Goal: Task Accomplishment & Management: Use online tool/utility

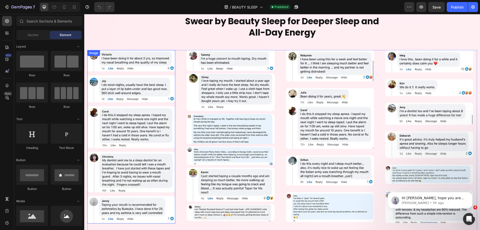
scroll to position [1375, 0]
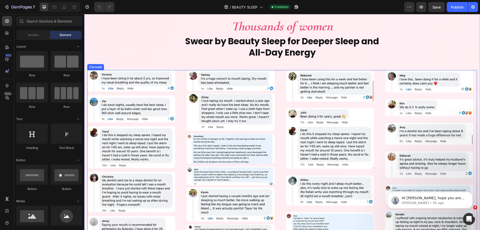
click at [181, 125] on div "Image Image Image Image Image" at bounding box center [282, 156] width 390 height 173
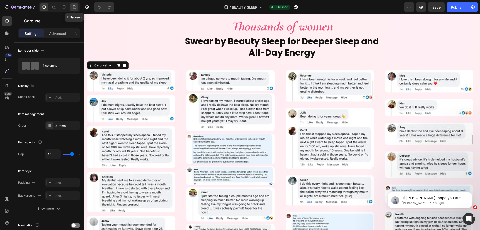
click at [77, 5] on div at bounding box center [74, 7] width 8 height 8
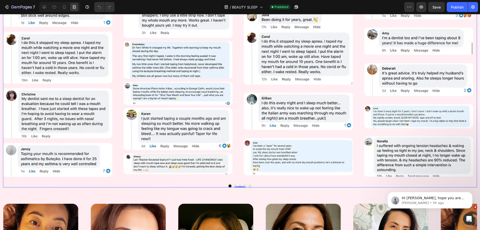
scroll to position [1475, 0]
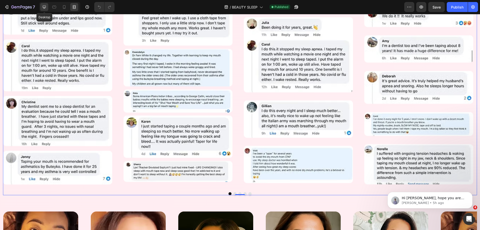
click at [44, 3] on div at bounding box center [44, 7] width 8 height 8
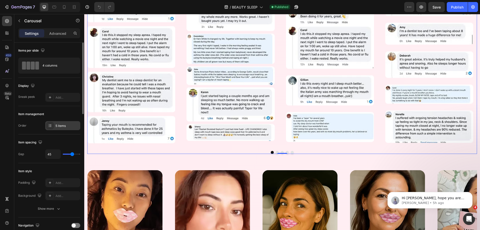
click at [67, 128] on div "5 items" at bounding box center [68, 126] width 24 height 5
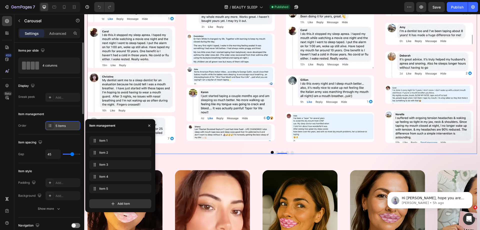
click at [67, 128] on div "5 items" at bounding box center [68, 126] width 24 height 5
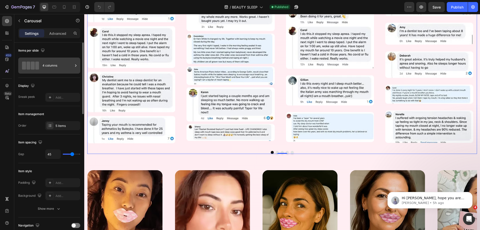
click at [63, 58] on div "4 columns" at bounding box center [49, 66] width 62 height 16
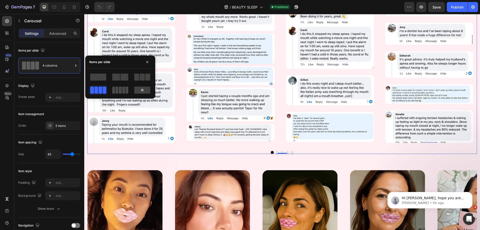
click at [126, 89] on span at bounding box center [127, 90] width 3 height 7
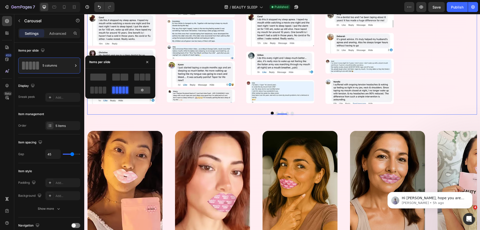
click at [204, 109] on div "Image Image Image Image Image Carousel 0" at bounding box center [282, 42] width 390 height 145
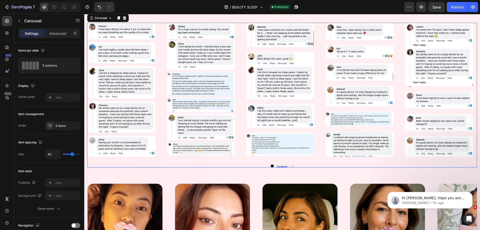
scroll to position [1375, 0]
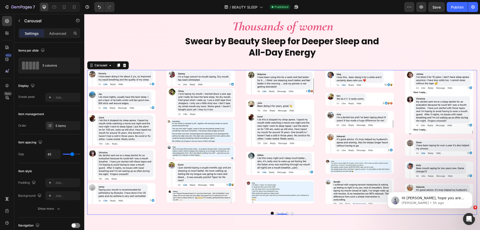
click at [276, 213] on button "Dot" at bounding box center [277, 213] width 3 height 3
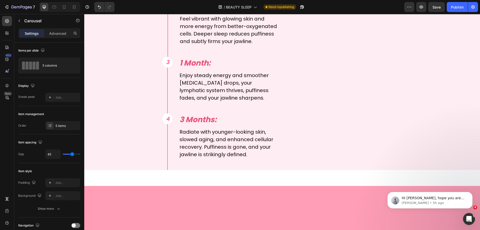
scroll to position [1950, 0]
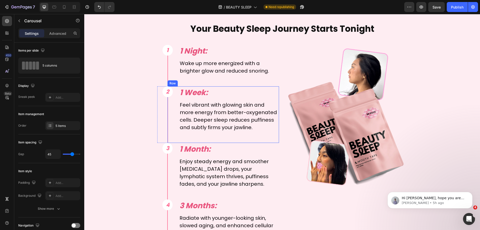
click at [175, 91] on div "1 Week: Text Block Feel vibrant with glowing skin and more energy from better-o…" at bounding box center [224, 114] width 112 height 57
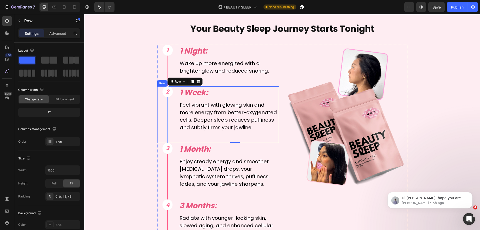
click at [163, 100] on div "2 Text Block Row Row" at bounding box center [162, 114] width 10 height 57
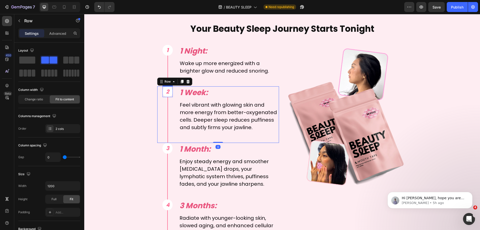
click at [163, 91] on div "2 Text Block Row" at bounding box center [168, 91] width 10 height 11
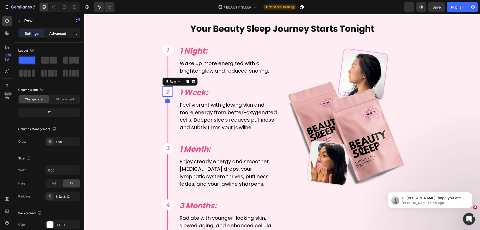
click at [56, 32] on p "Advanced" at bounding box center [57, 33] width 17 height 5
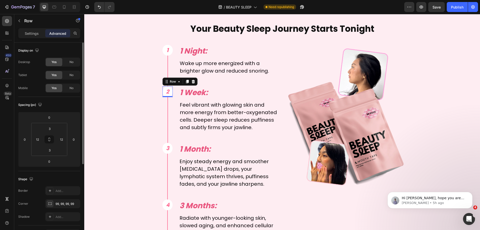
scroll to position [75, 0]
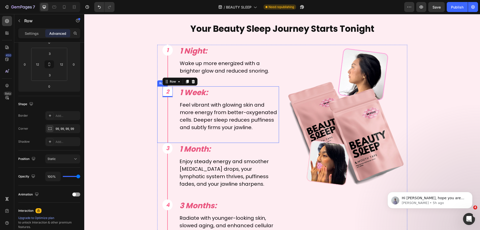
click at [159, 107] on div "2 Text Block Row 0 Row" at bounding box center [162, 114] width 10 height 57
click at [37, 30] on div "Settings" at bounding box center [31, 33] width 25 height 8
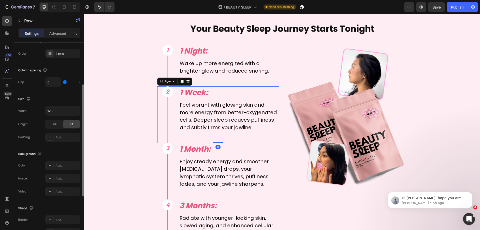
scroll to position [0, 0]
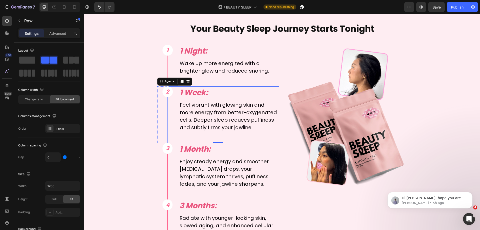
click at [175, 98] on div "1 Week: Text Block Feel vibrant with glowing skin and more energy from better-o…" at bounding box center [224, 114] width 112 height 57
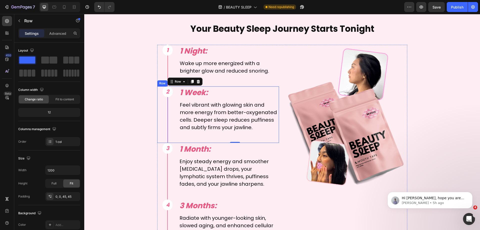
click at [160, 105] on div "2 Text Block Row Row" at bounding box center [162, 114] width 10 height 57
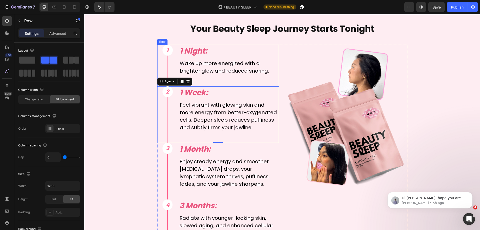
click at [157, 70] on div "1 Text Block Row Row" at bounding box center [162, 66] width 10 height 42
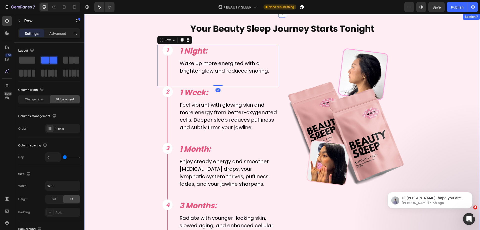
click at [130, 79] on div "Your Beauty Sleep Journey Starts Tonight Text Block 1 Text Block Row Row 1 Nigh…" at bounding box center [282, 140] width 390 height 234
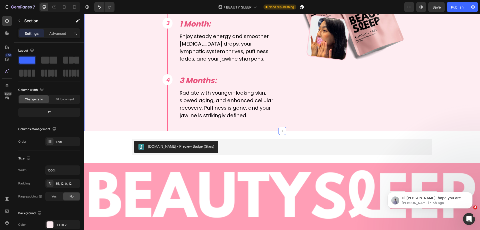
scroll to position [2126, 0]
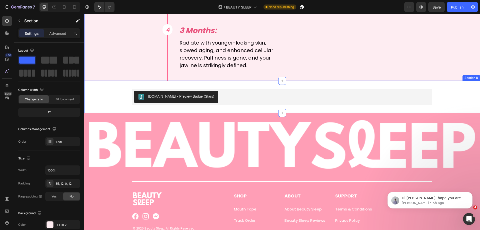
click at [120, 87] on div "[DOMAIN_NAME] - Preview Badge (Stars) [DOMAIN_NAME] Row Section 8" at bounding box center [282, 97] width 396 height 32
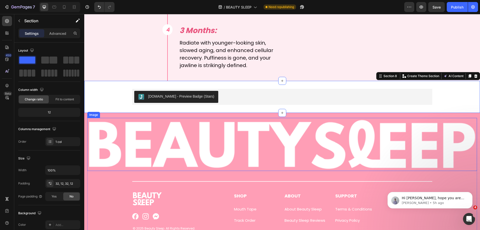
click at [149, 146] on img at bounding box center [282, 144] width 390 height 53
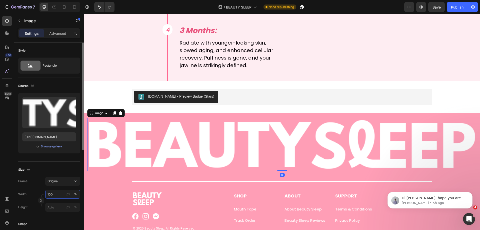
click at [63, 195] on input "100" at bounding box center [62, 194] width 35 height 9
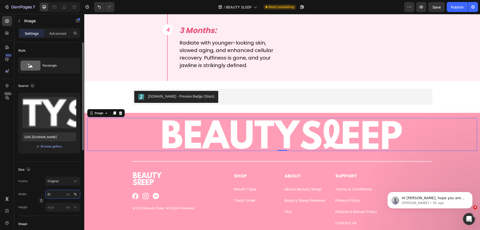
type input "60"
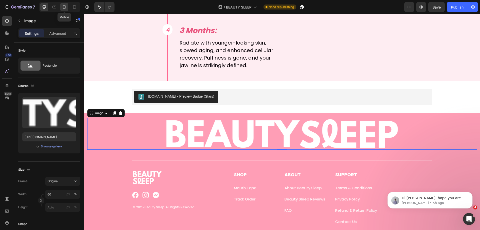
click at [66, 8] on icon at bounding box center [64, 7] width 5 height 5
type input "[URL][DOMAIN_NAME]"
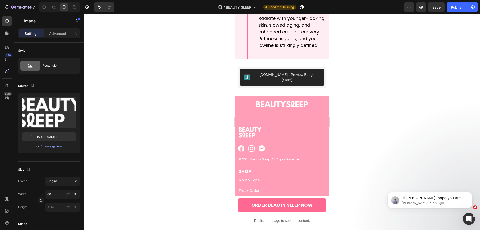
scroll to position [2349, 0]
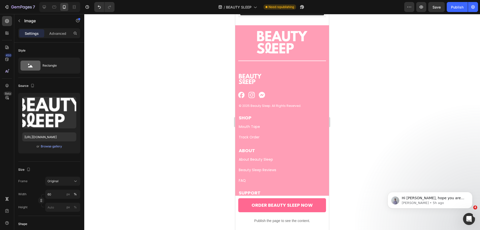
click at [271, 39] on img at bounding box center [282, 42] width 53 height 24
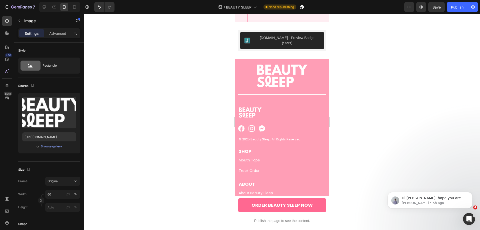
scroll to position [2274, 0]
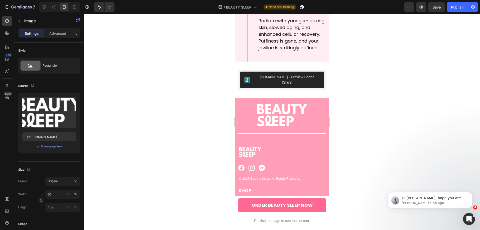
click at [265, 113] on img at bounding box center [282, 115] width 53 height 24
click at [256, 116] on img at bounding box center [282, 115] width 53 height 24
click at [62, 194] on input "60" at bounding box center [62, 194] width 35 height 9
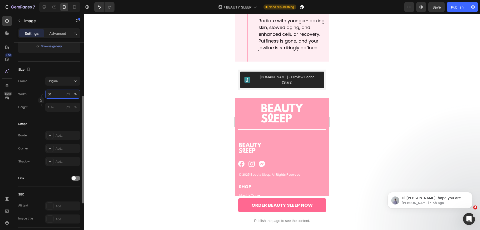
scroll to position [176, 0]
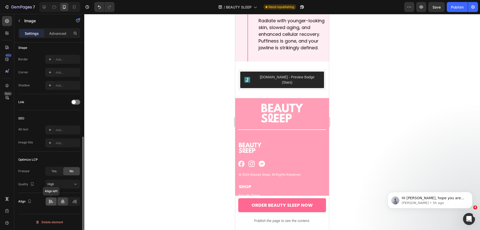
click at [54, 200] on div at bounding box center [51, 201] width 11 height 8
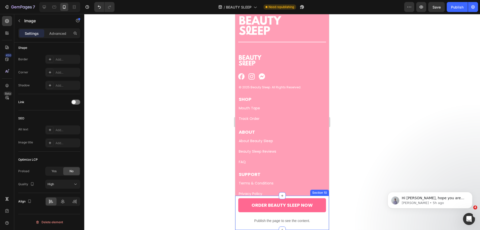
scroll to position [2310, 0]
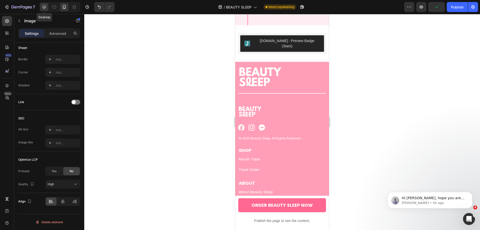
click at [43, 9] on icon at bounding box center [44, 7] width 5 height 5
type input "60"
type input "[URL][DOMAIN_NAME]"
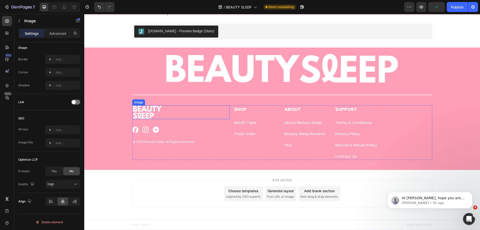
scroll to position [2191, 0]
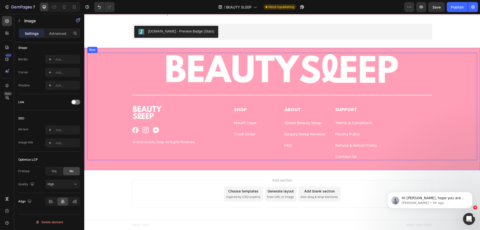
click at [108, 107] on div "Image Title Line Row Image Image Image Image Row © 2025 Beauty Sleep. All Right…" at bounding box center [282, 106] width 390 height 107
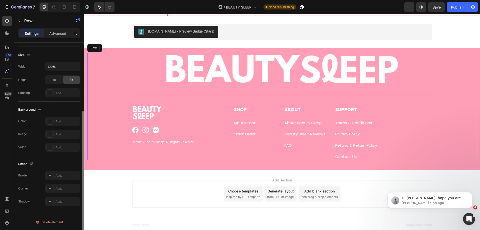
scroll to position [0, 0]
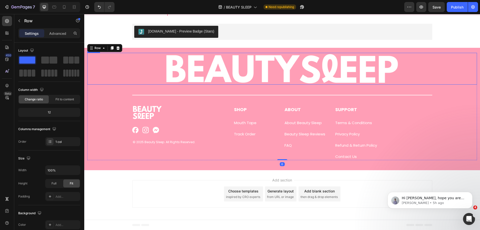
click at [235, 77] on img at bounding box center [282, 69] width 234 height 32
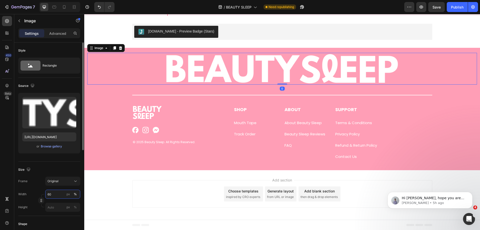
click at [59, 196] on input "60" at bounding box center [62, 194] width 35 height 9
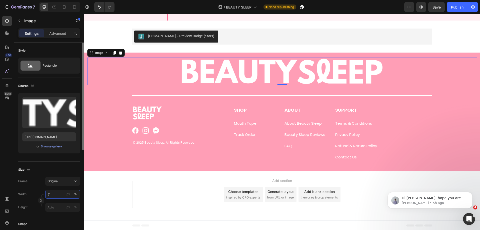
type input "50"
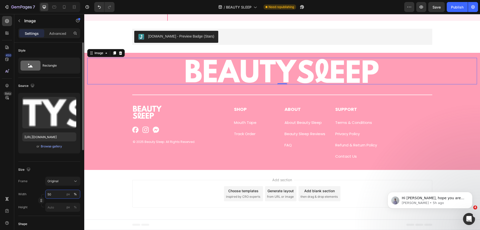
scroll to position [2185, 0]
click at [67, 6] on icon at bounding box center [64, 7] width 5 height 5
type input "[URL][DOMAIN_NAME]"
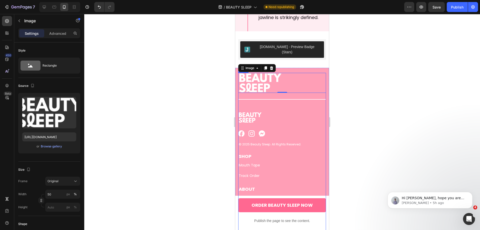
scroll to position [2343, 0]
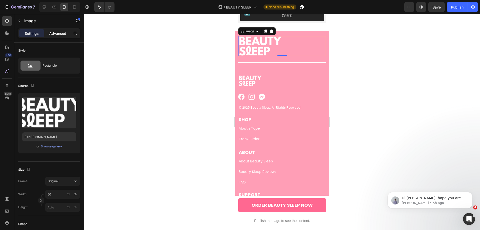
click at [53, 31] on p "Advanced" at bounding box center [57, 33] width 17 height 5
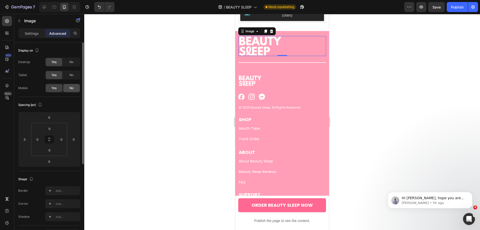
click at [74, 92] on div "No" at bounding box center [71, 88] width 17 height 8
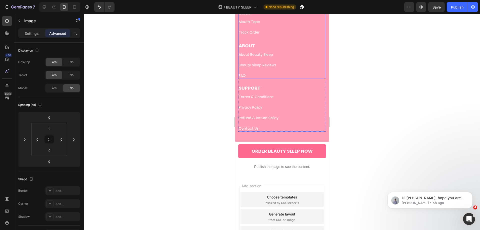
scroll to position [2465, 0]
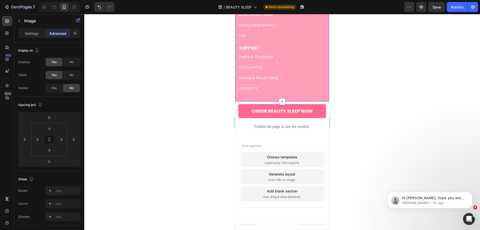
click at [252, 98] on div "Image 0 Title Line Row Image Image Image Image Row © 2025 Beauty Sleep. All Rig…" at bounding box center [282, 2] width 94 height 197
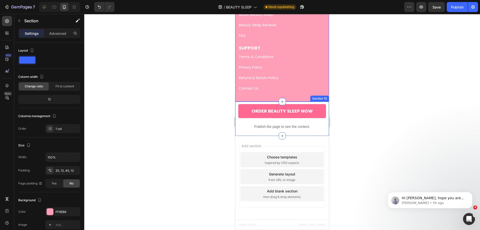
click at [236, 111] on div "ORDER BEAUTY SLEEP NOW Button Publish the page to see the content. Custom Code …" at bounding box center [282, 119] width 94 height 34
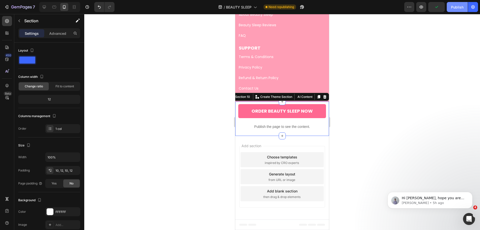
click at [452, 8] on div "Publish" at bounding box center [457, 7] width 13 height 5
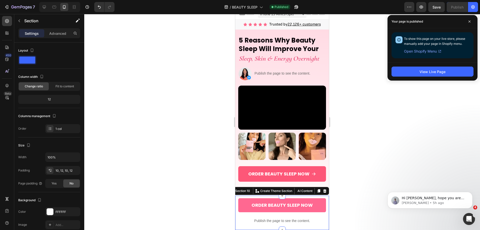
scroll to position [0, 0]
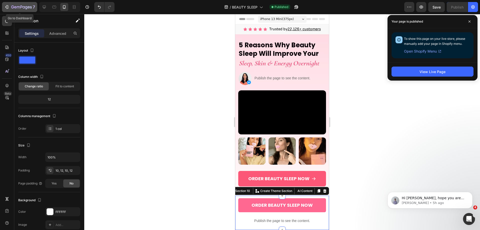
click at [31, 9] on icon "button" at bounding box center [21, 7] width 21 height 4
